Goal: Find specific page/section

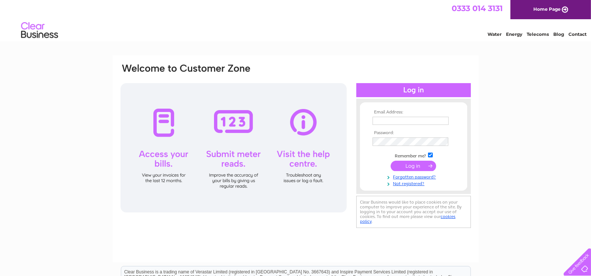
drag, startPoint x: 389, startPoint y: 119, endPoint x: 395, endPoint y: 119, distance: 5.5
click at [389, 119] on input "text" at bounding box center [411, 121] width 76 height 8
type input "office@norwich-training.co.uk"
click at [410, 165] on input "submit" at bounding box center [413, 166] width 45 height 10
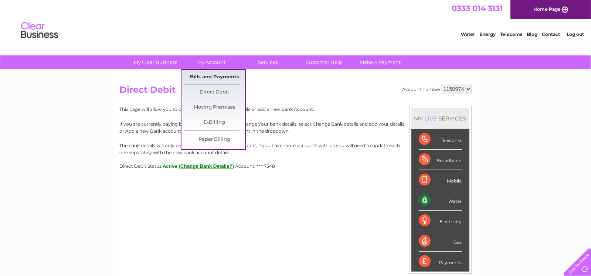
click at [206, 76] on link "Bills and Payments" at bounding box center [214, 77] width 61 height 15
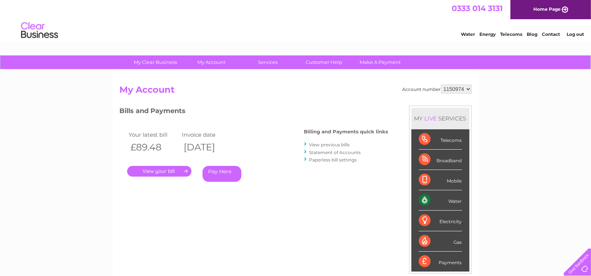
click at [152, 170] on link "." at bounding box center [159, 171] width 64 height 11
